Goal: Information Seeking & Learning: Learn about a topic

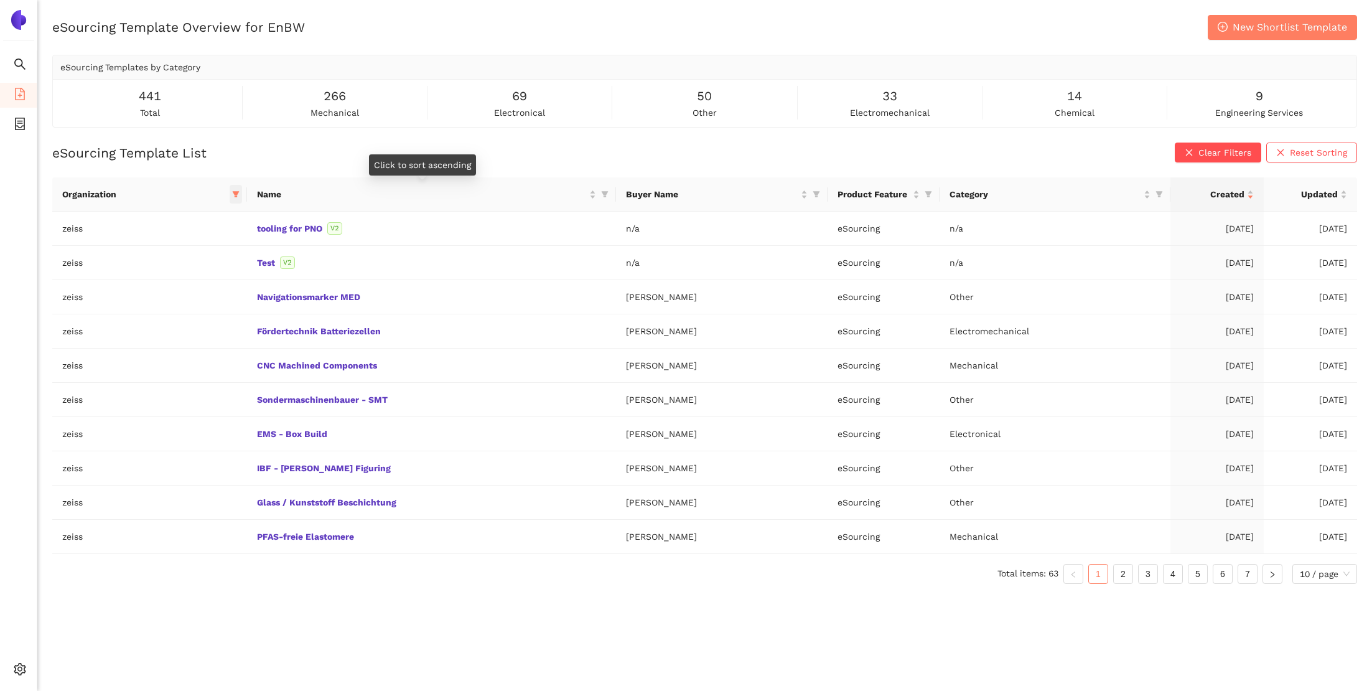
click at [232, 194] on icon "filter" at bounding box center [235, 195] width 7 height 6
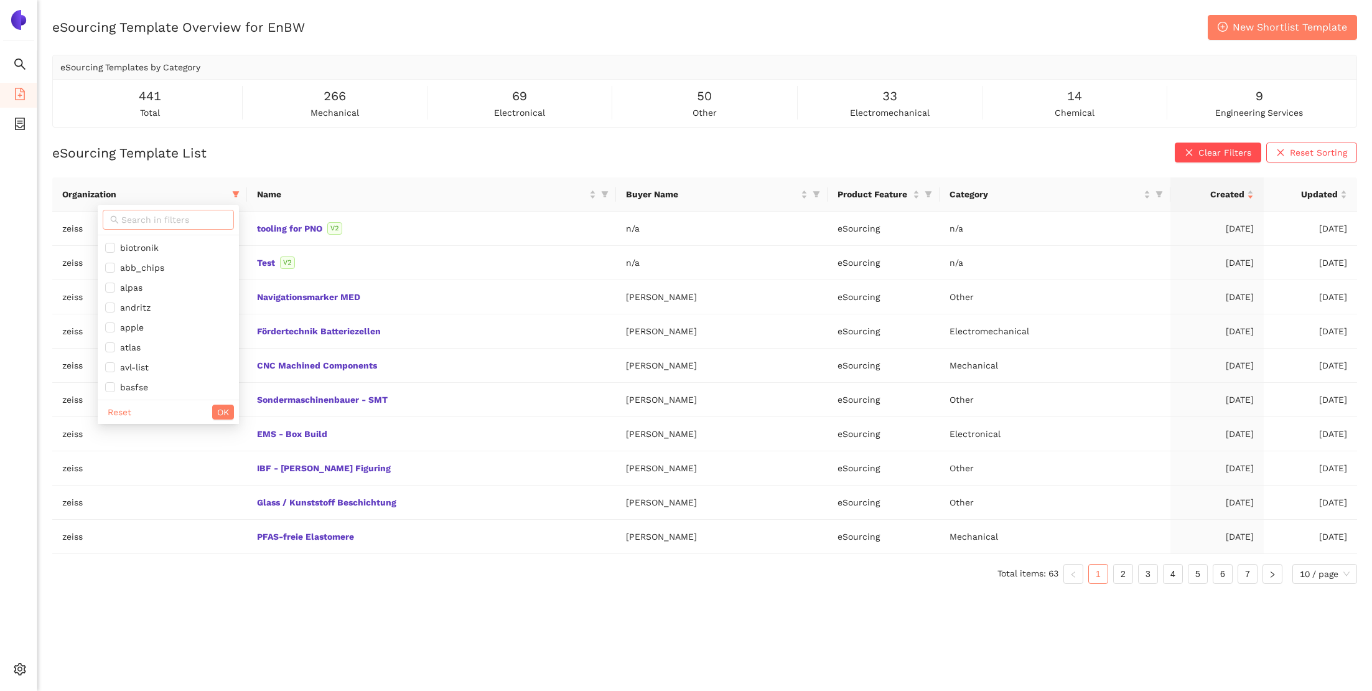
click at [190, 218] on input "text" at bounding box center [173, 220] width 105 height 14
type input "enb"
click at [178, 238] on li "enbw" at bounding box center [177, 248] width 123 height 20
checkbox input "true"
click at [222, 274] on span "OK" at bounding box center [224, 273] width 12 height 14
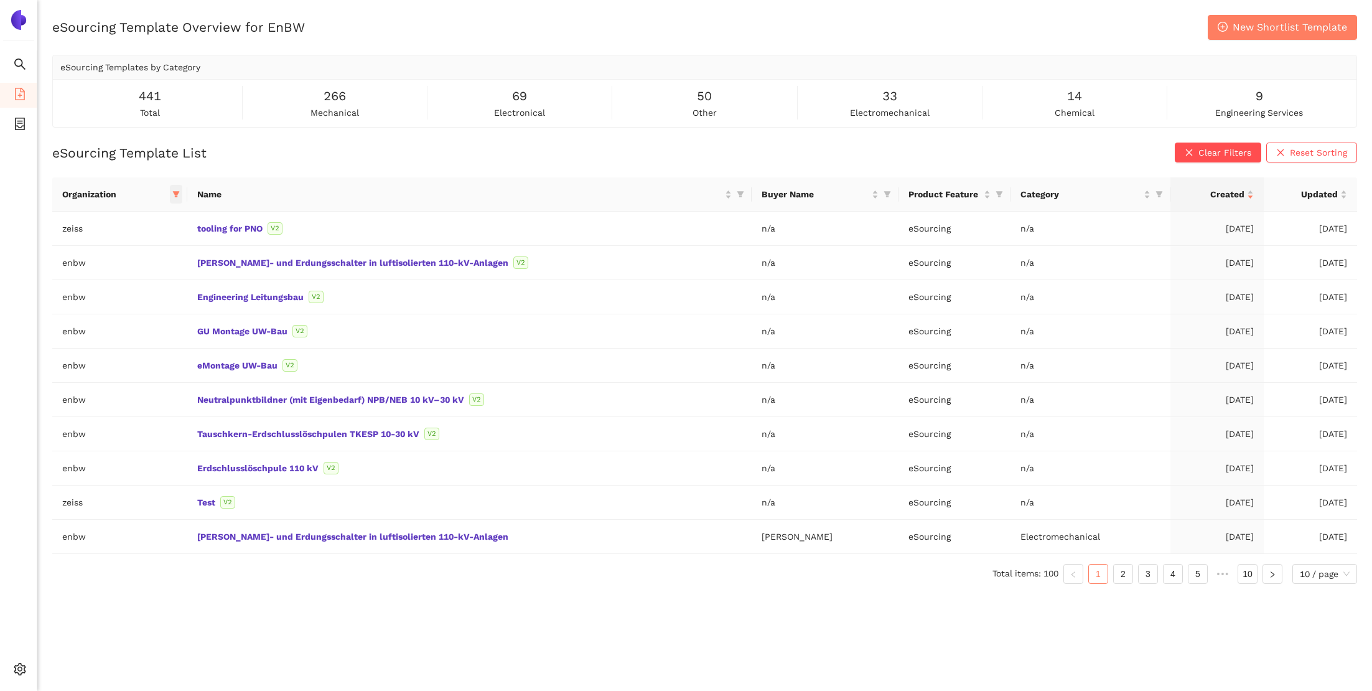
click at [180, 194] on icon "filter" at bounding box center [175, 193] width 7 height 7
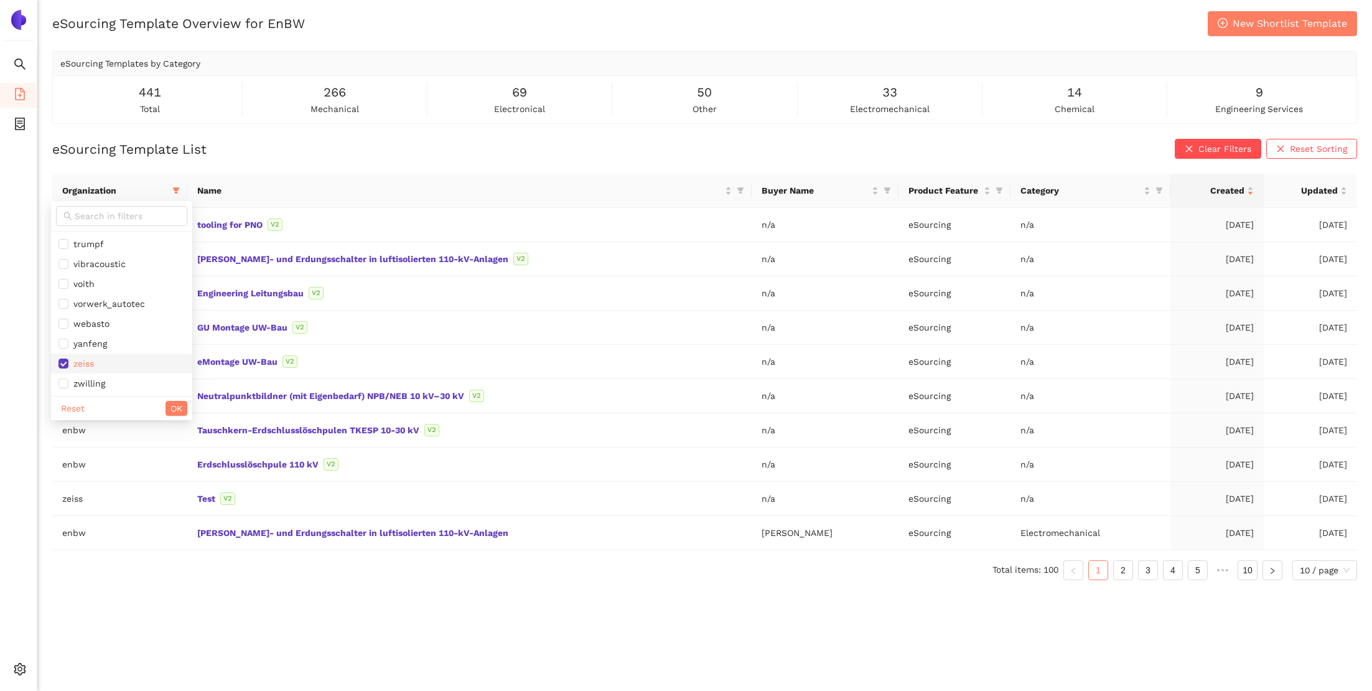
click at [114, 359] on span "zeiss" at bounding box center [122, 364] width 126 height 14
checkbox input "false"
click at [171, 407] on span "OK" at bounding box center [177, 408] width 12 height 14
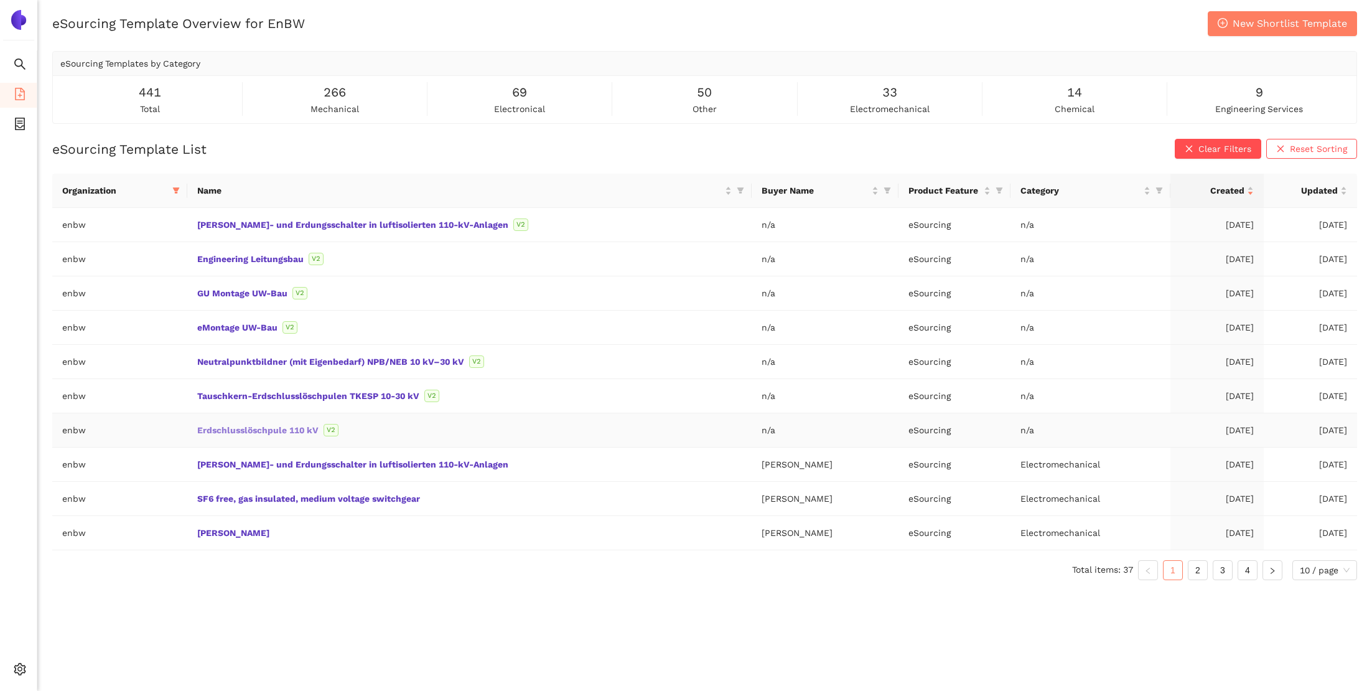
click at [0, 0] on link "Erdschlusslöschpule 110 kV" at bounding box center [0, 0] width 0 height 0
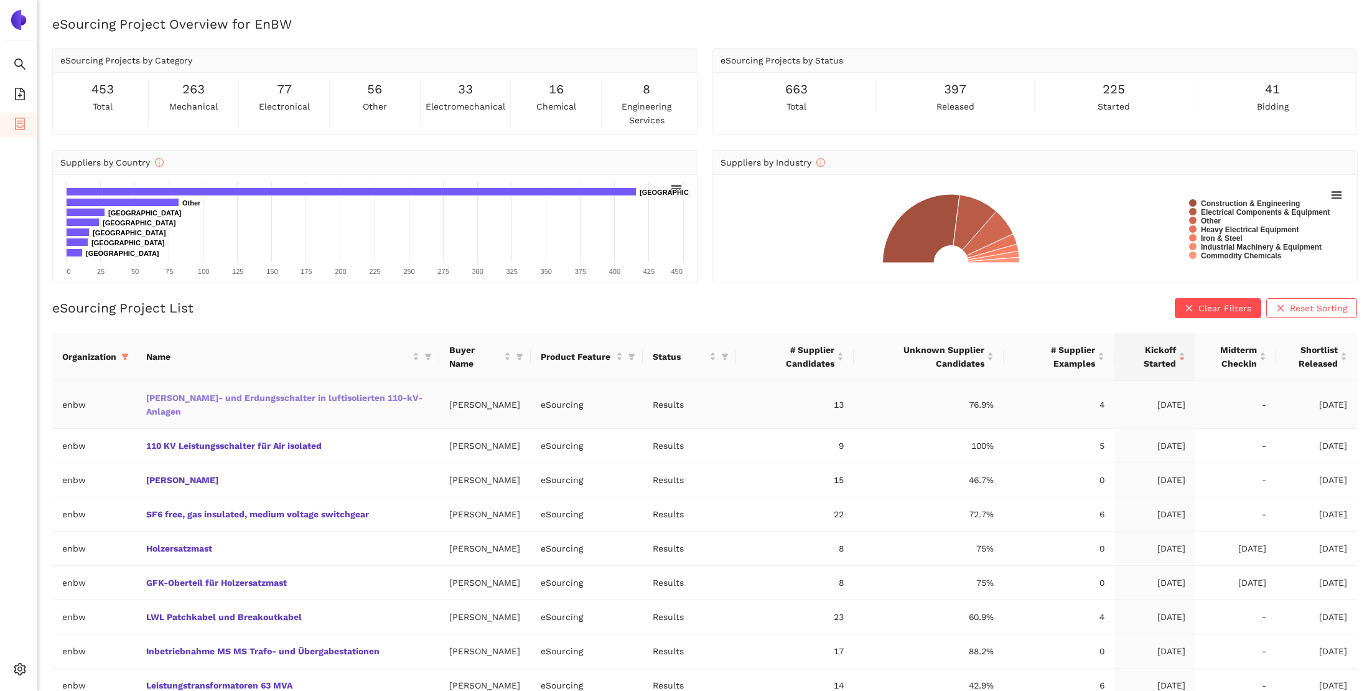
click at [0, 0] on link "[PERSON_NAME]- und Erdungsschalter in luftisolierten 110-kV-Anlagen" at bounding box center [0, 0] width 0 height 0
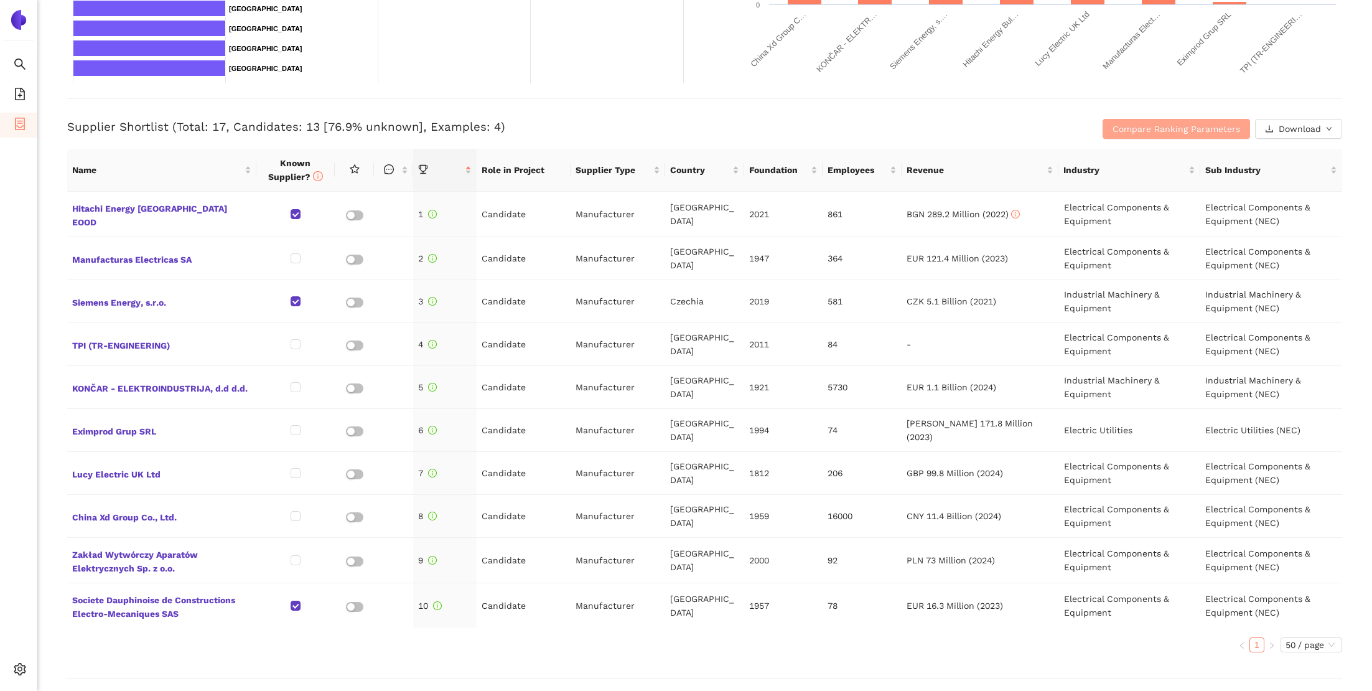
click at [1176, 120] on button "Compare Ranking Parameters" at bounding box center [1177, 129] width 148 height 20
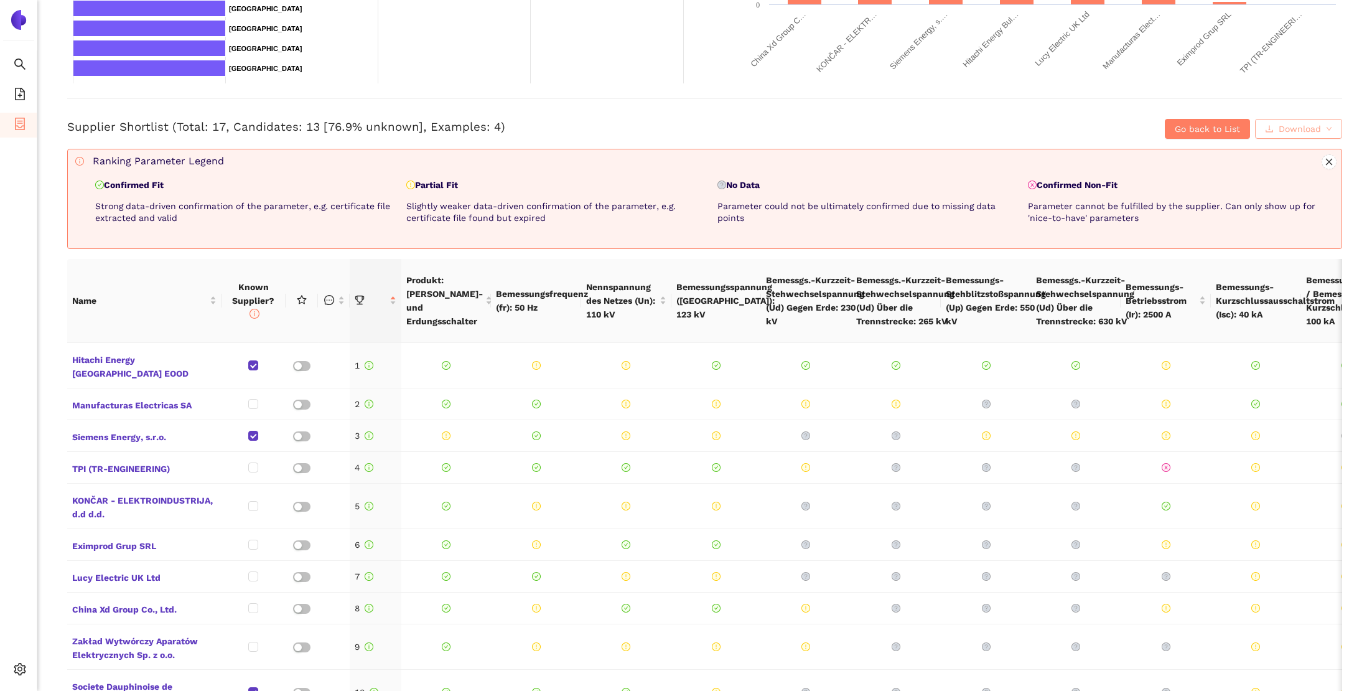
click at [1330, 135] on button "Download" at bounding box center [1298, 129] width 87 height 20
click at [125, 359] on span "Hitachi Energy Bulgaria EOOD" at bounding box center [144, 365] width 144 height 30
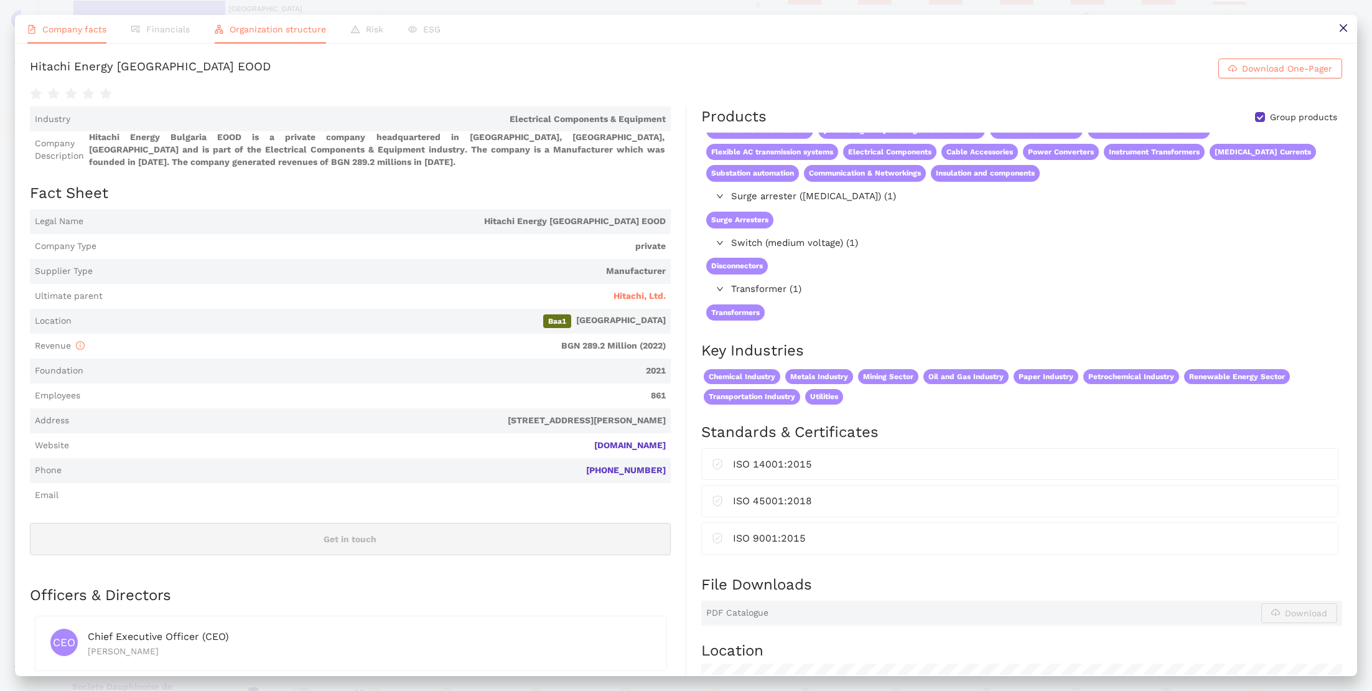
click at [298, 34] on li "Organization structure" at bounding box center [270, 29] width 136 height 29
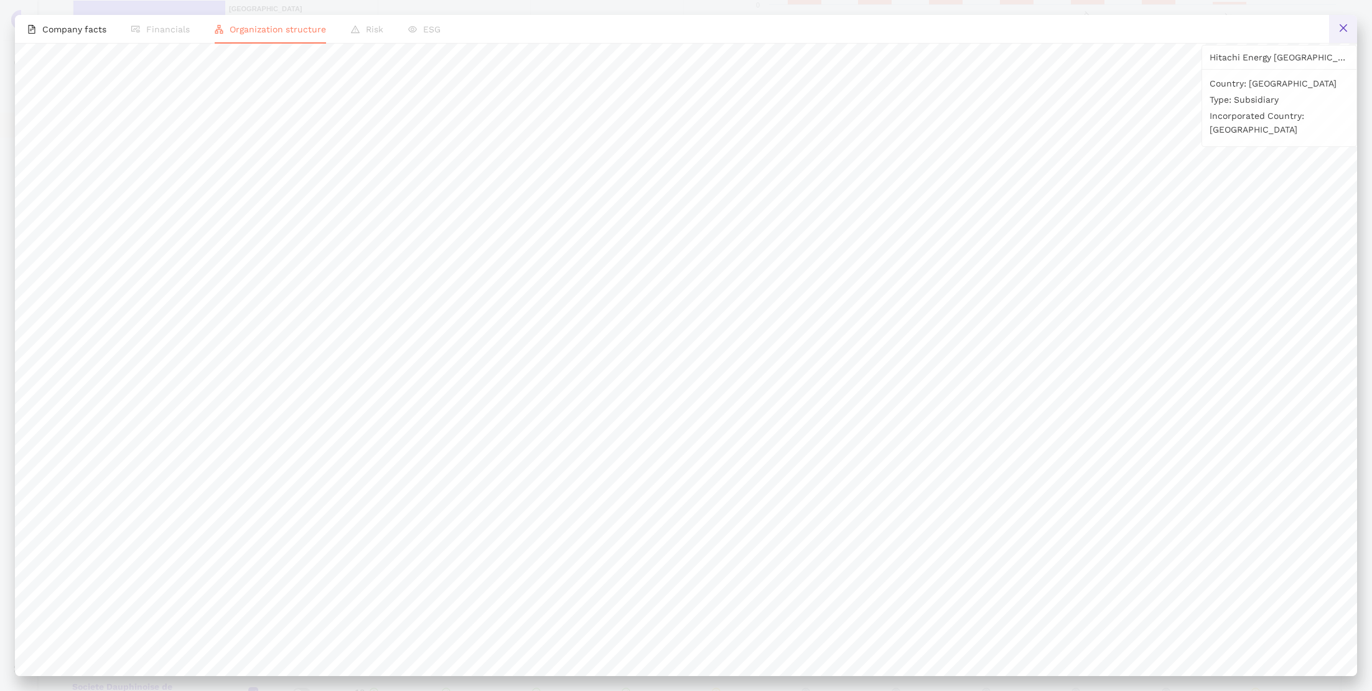
click at [1347, 21] on button at bounding box center [1343, 29] width 28 height 28
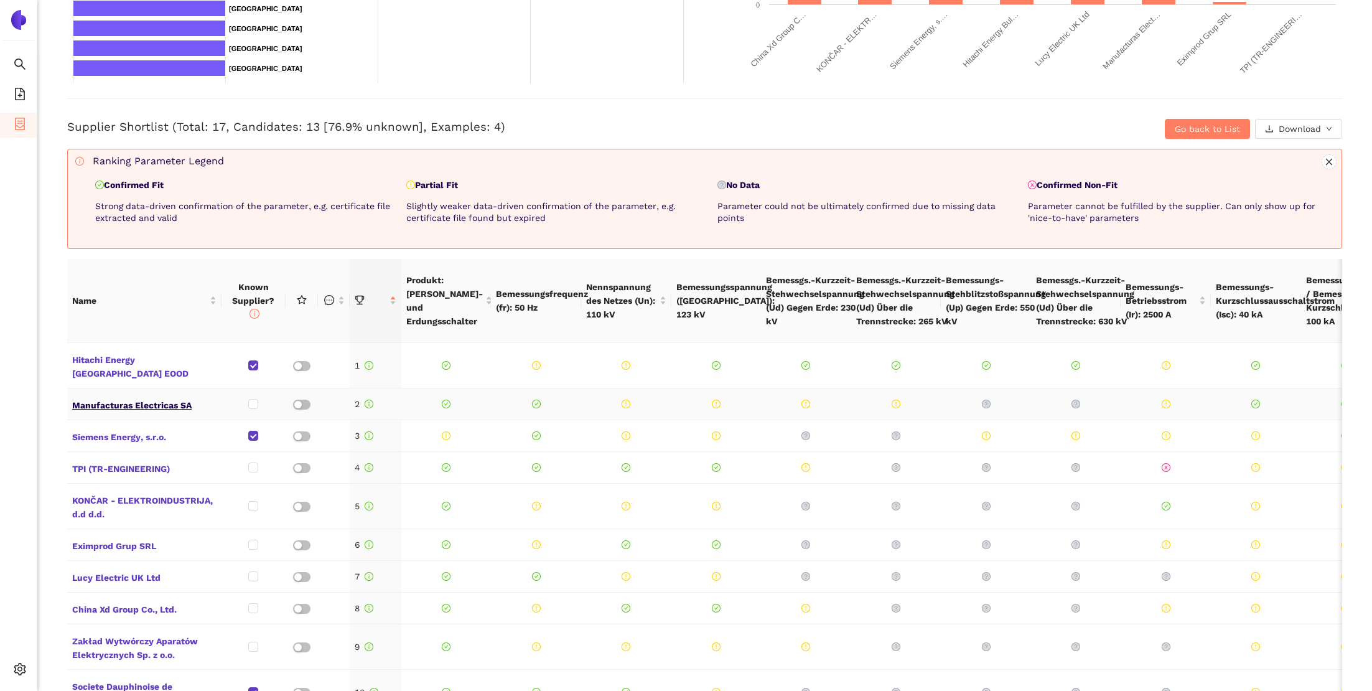
click at [98, 396] on span "Manufacturas Electricas SA" at bounding box center [144, 404] width 144 height 16
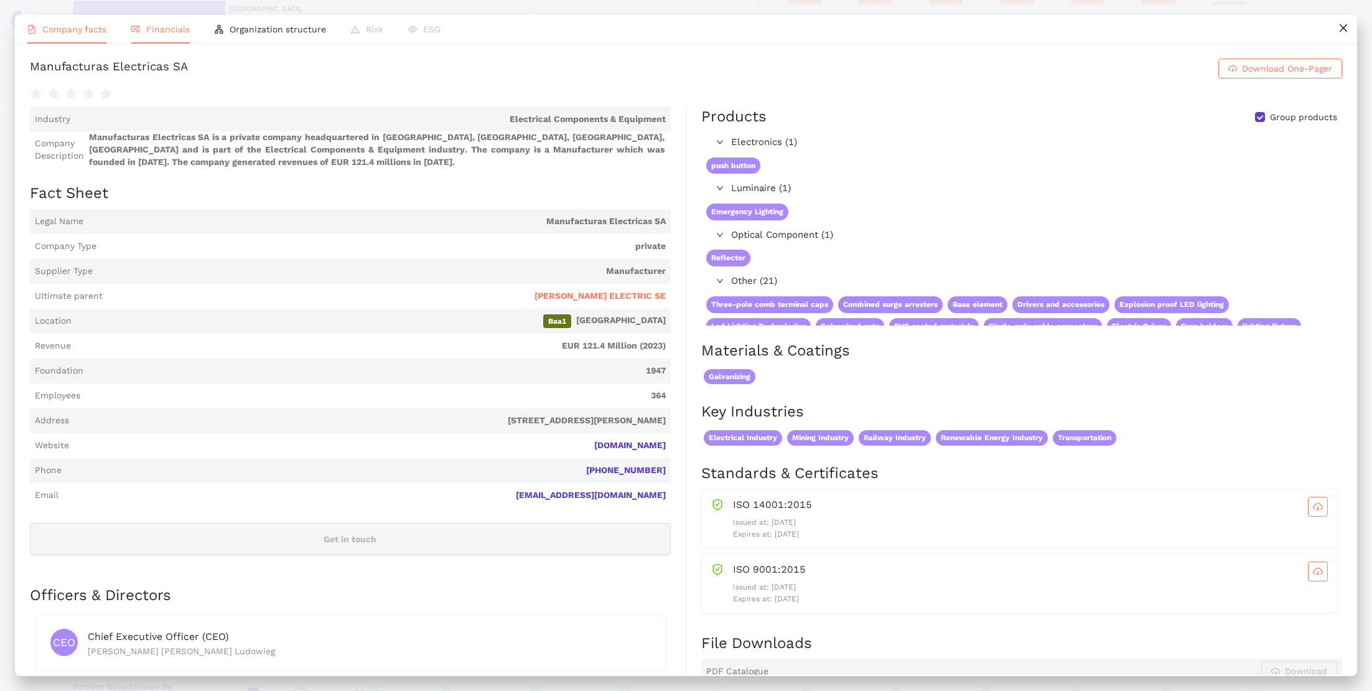
click at [164, 31] on span "Financials" at bounding box center [168, 29] width 44 height 10
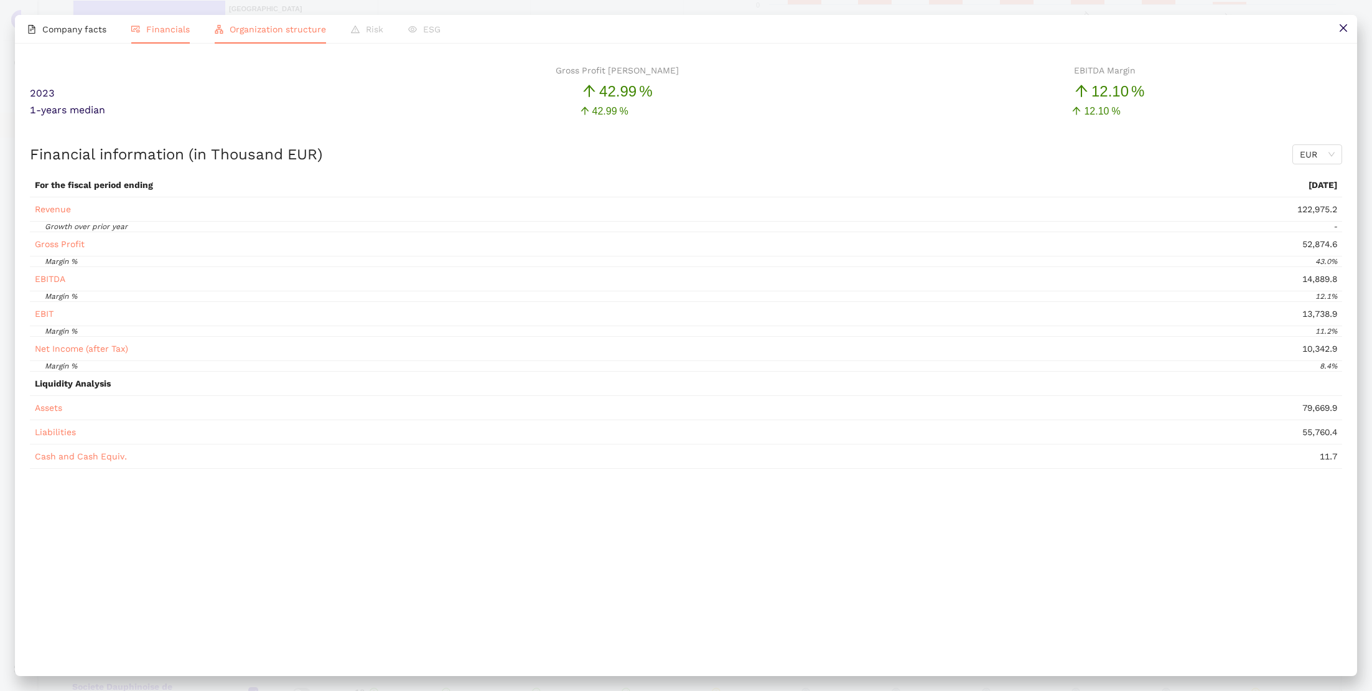
click at [292, 32] on span "Organization structure" at bounding box center [278, 29] width 96 height 10
click at [151, 29] on span "Financials" at bounding box center [168, 29] width 44 height 10
click at [1343, 30] on icon "close" at bounding box center [1344, 28] width 10 height 10
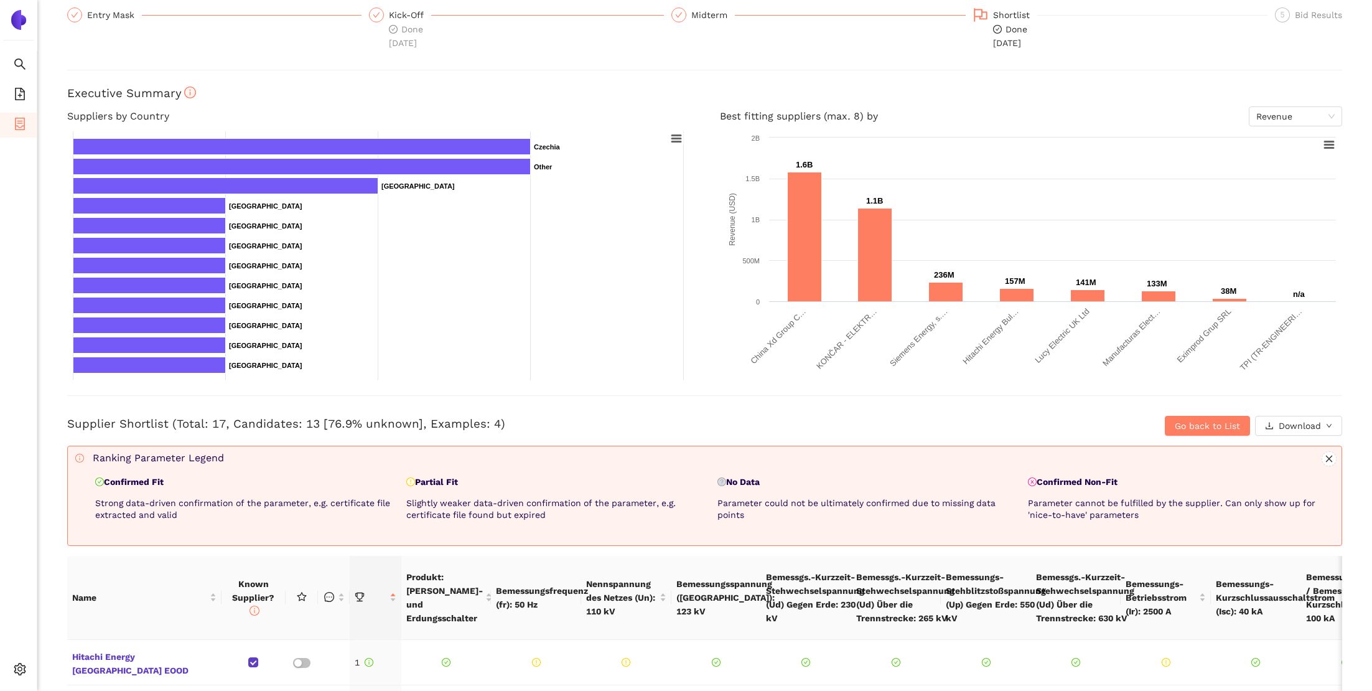
scroll to position [118, 0]
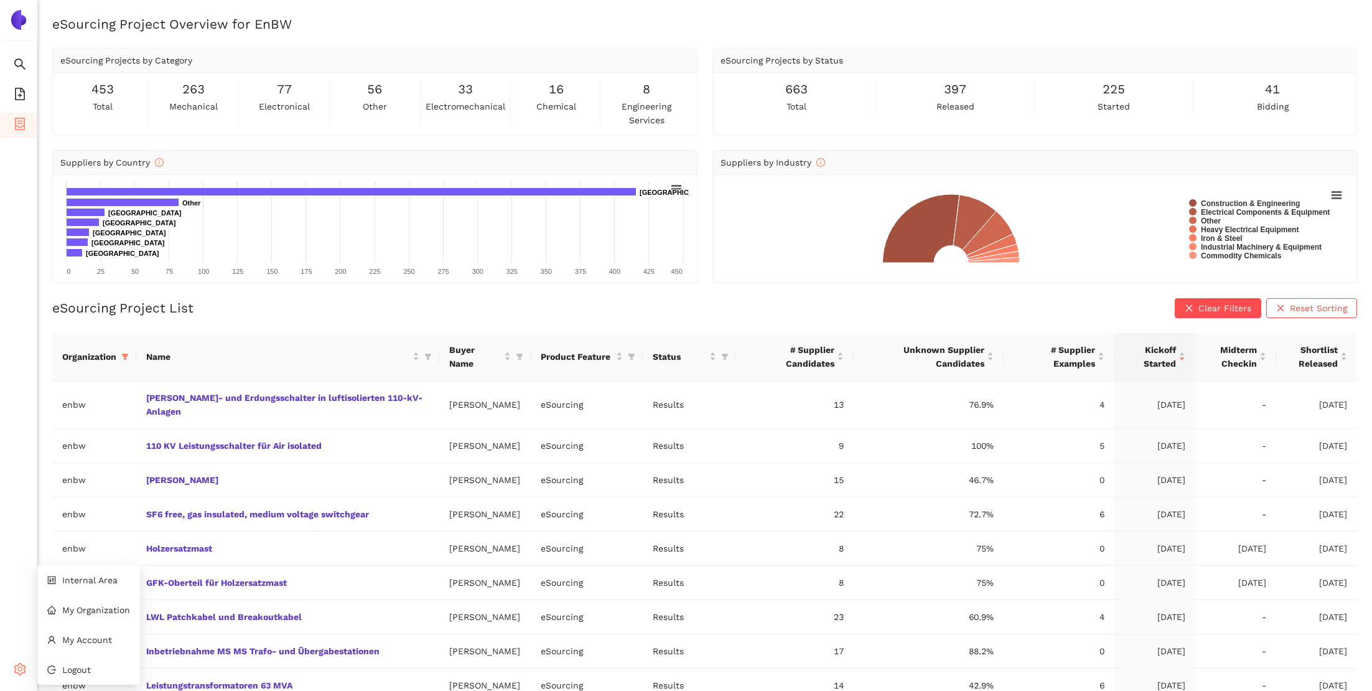
click at [20, 668] on icon "setting" at bounding box center [20, 669] width 12 height 12
click at [94, 607] on span "My Organization" at bounding box center [96, 610] width 68 height 10
